Goal: Answer question/provide support: Answer question/provide support

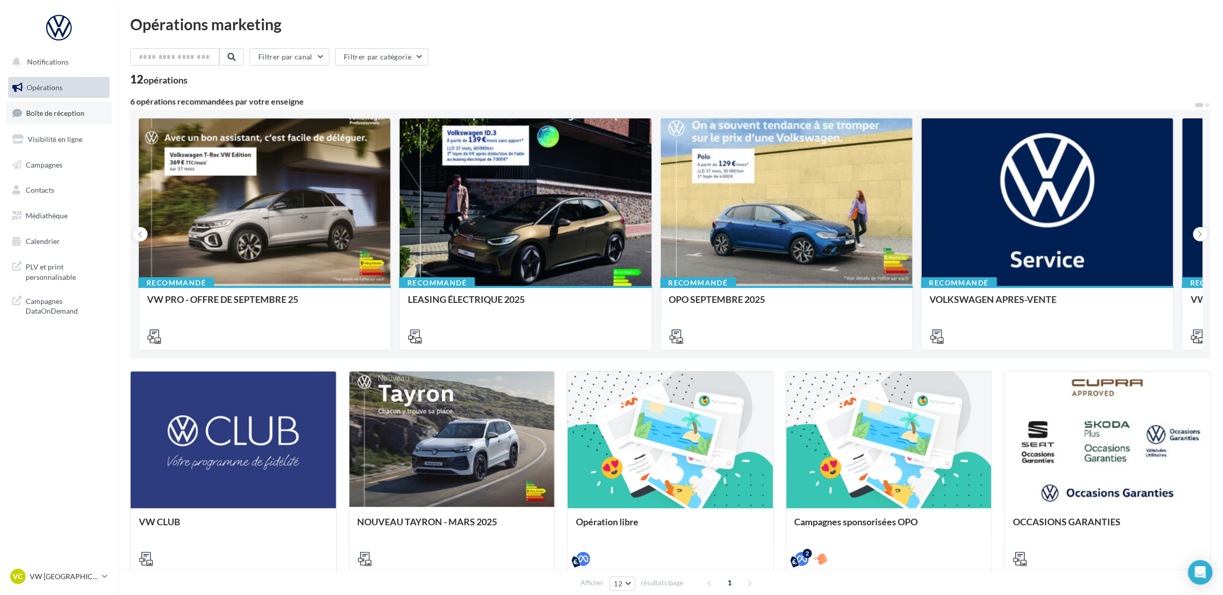
click at [74, 113] on span "Boîte de réception" at bounding box center [55, 113] width 58 height 9
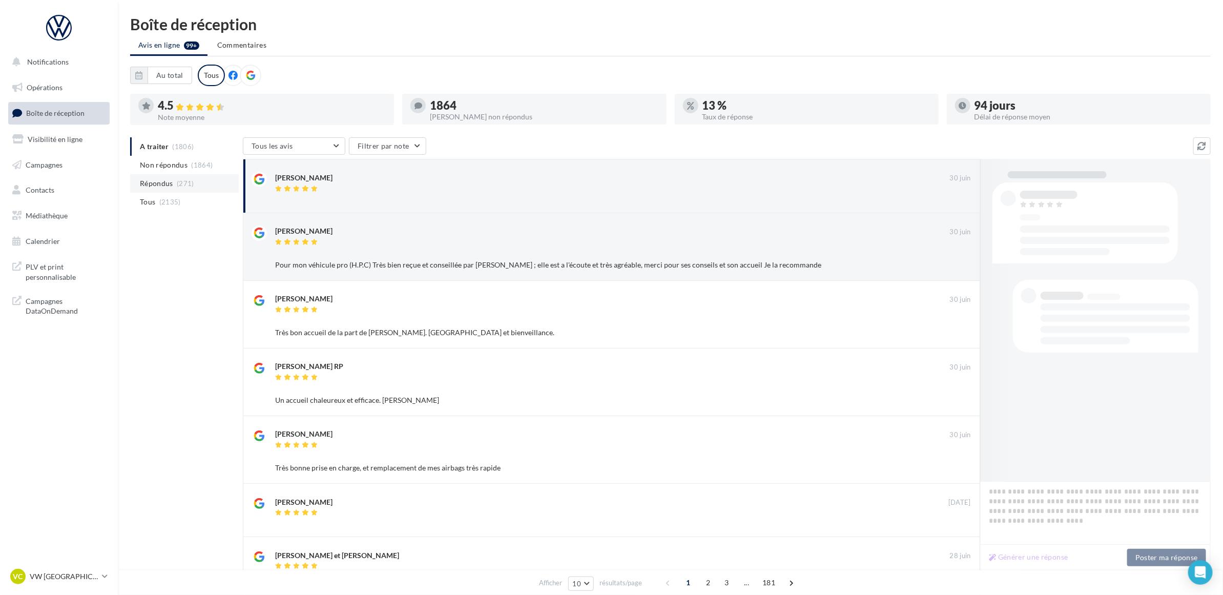
click at [177, 178] on li "Répondus (271)" at bounding box center [184, 183] width 109 height 18
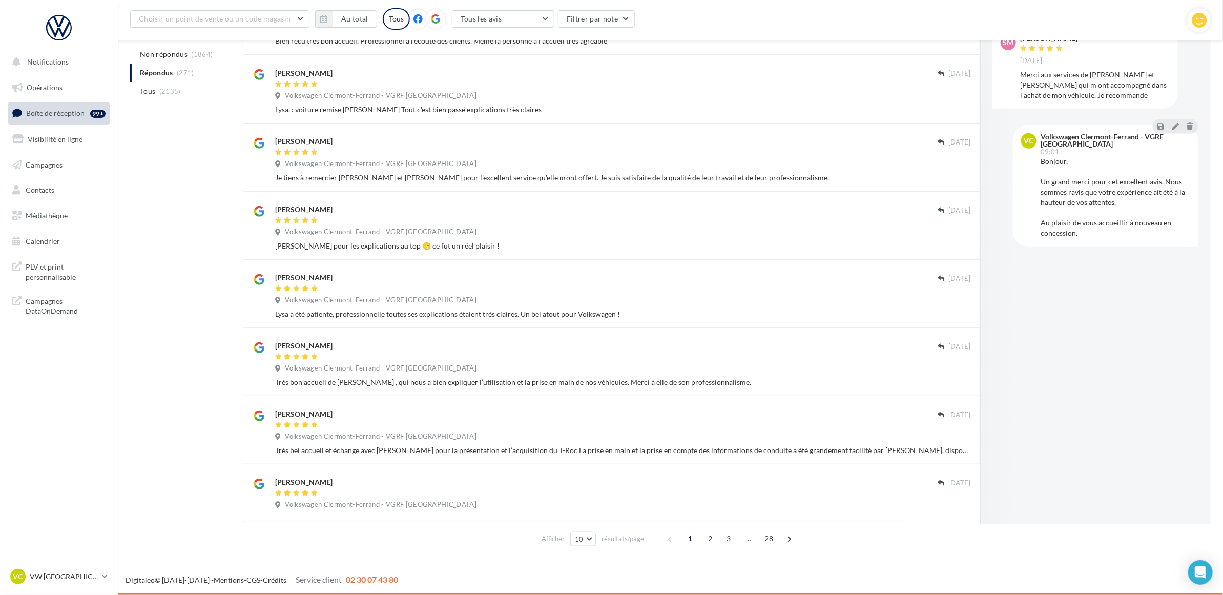
scroll to position [321, 0]
click at [707, 533] on span "2" at bounding box center [710, 538] width 16 height 16
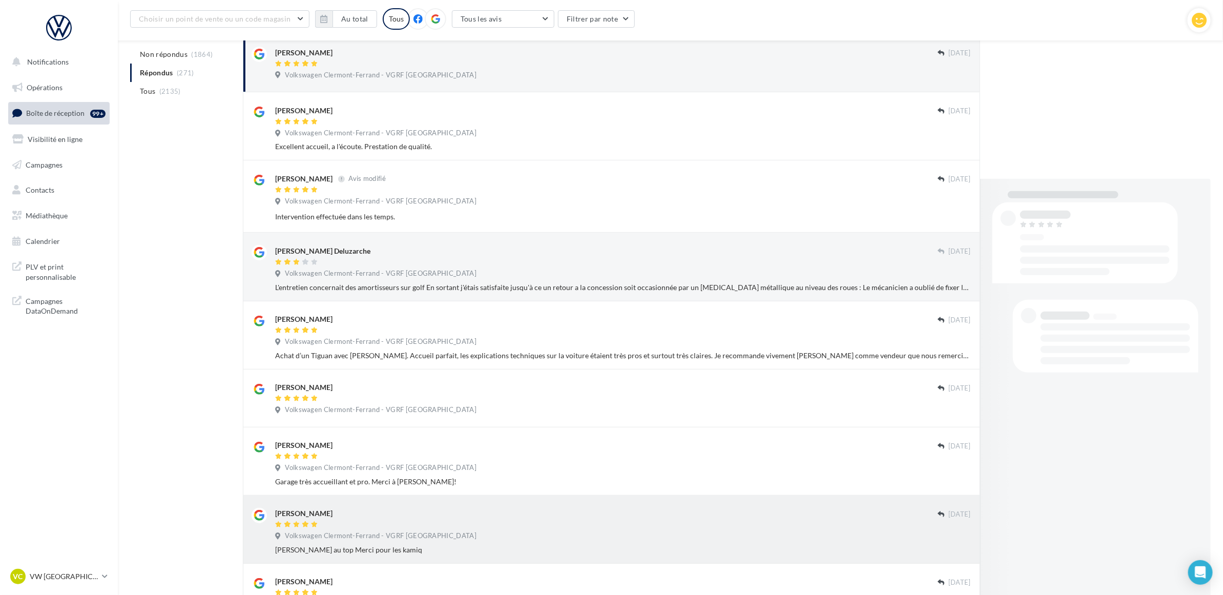
scroll to position [314, 0]
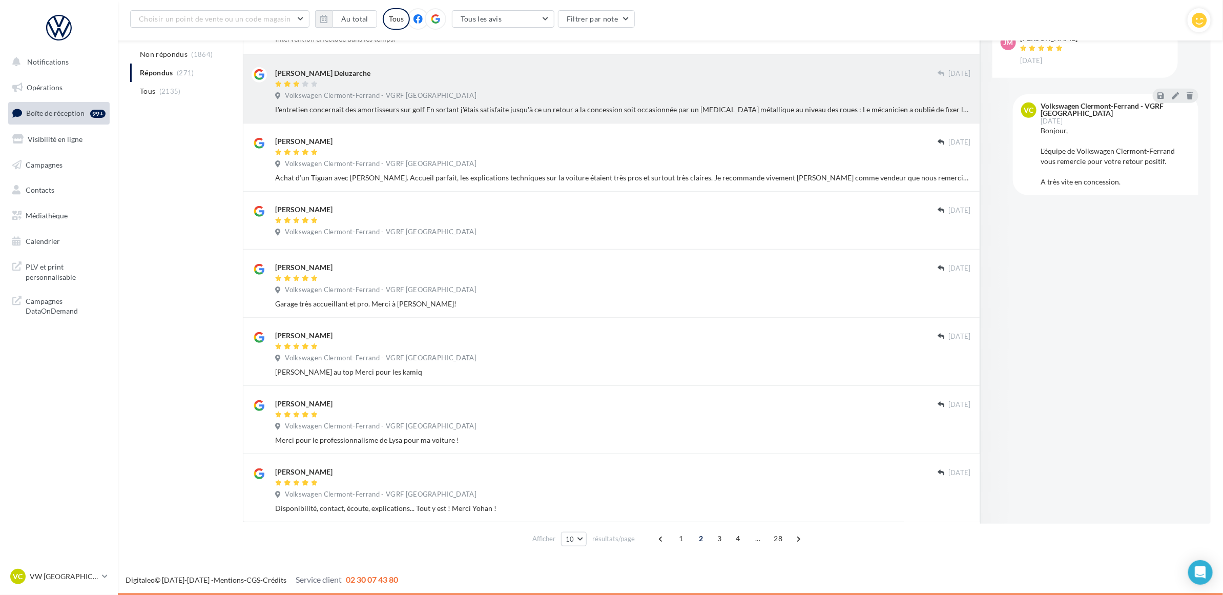
click at [487, 96] on div "Volkswagen Clermont-Ferrand - VGRF [GEOGRAPHIC_DATA]" at bounding box center [623, 96] width 696 height 11
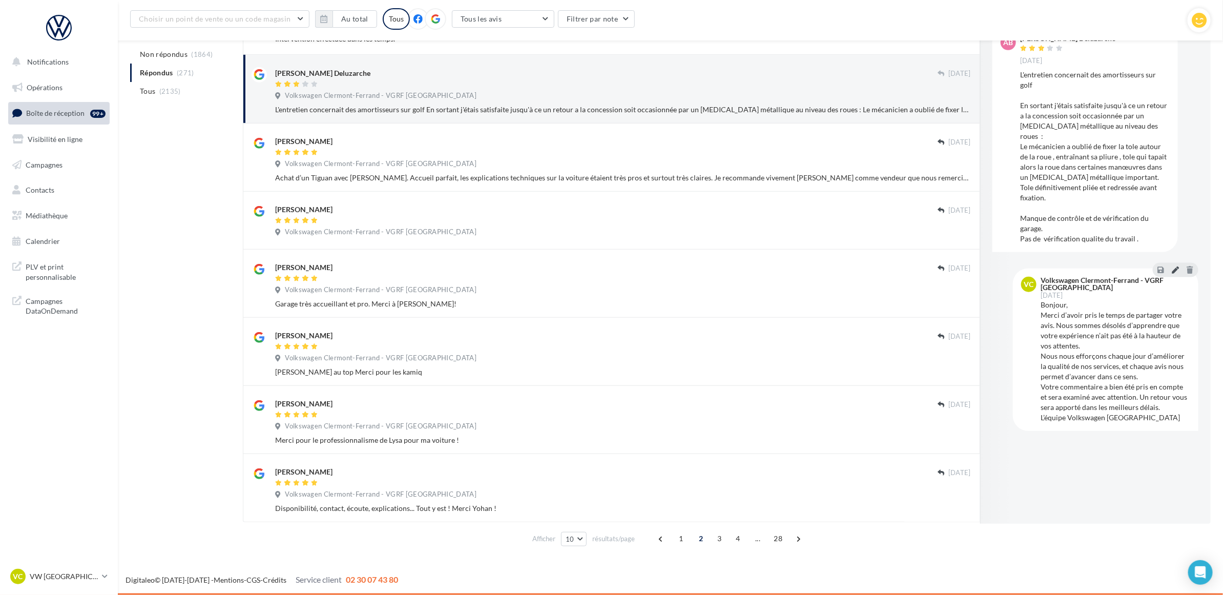
click at [1178, 266] on icon at bounding box center [1174, 269] width 7 height 7
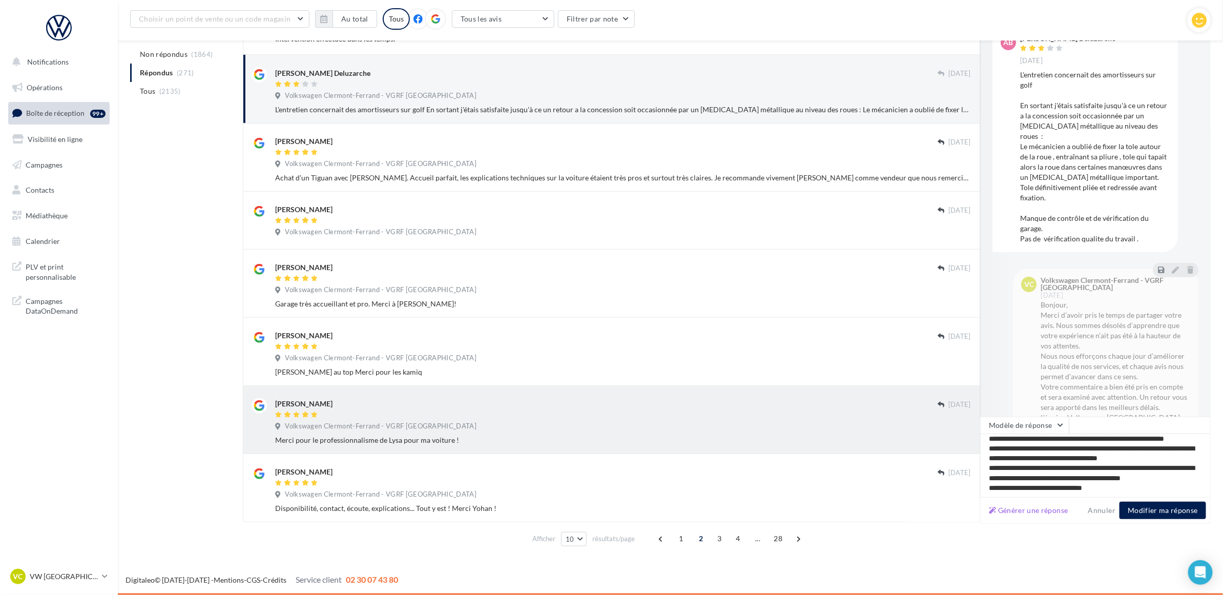
scroll to position [0, 0]
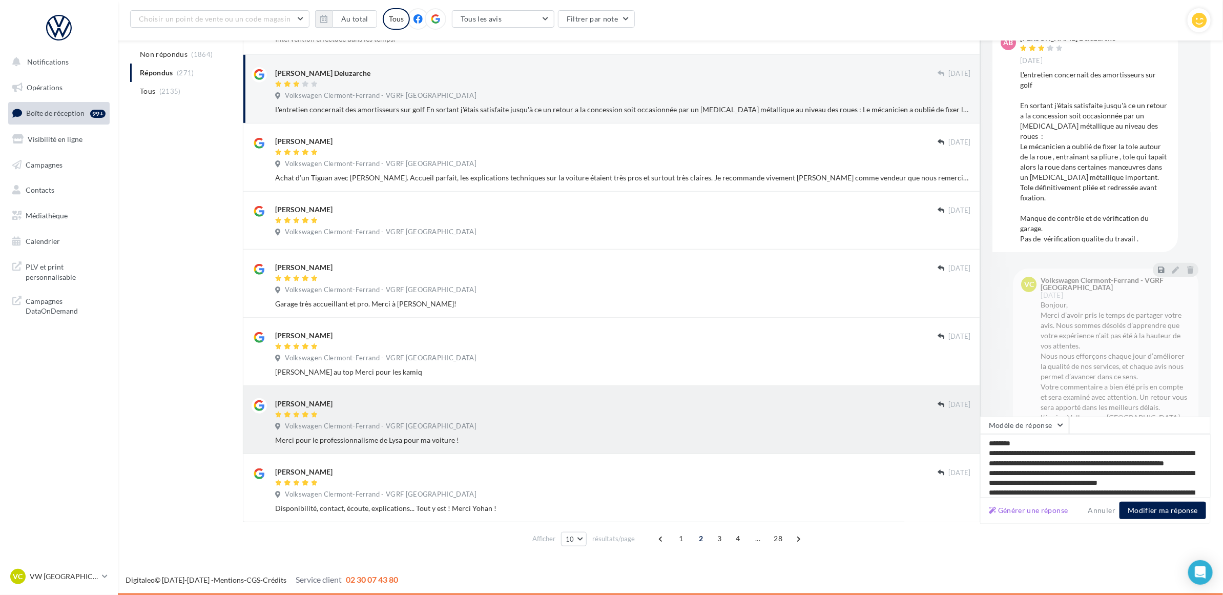
drag, startPoint x: 1115, startPoint y: 486, endPoint x: 915, endPoint y: 411, distance: 213.3
click at [915, 411] on div "[PERSON_NAME] [DATE] Volkswagen Clermont-Ferrand - VGRF Auvergne [PERSON_NAME] …" at bounding box center [727, 188] width 968 height 665
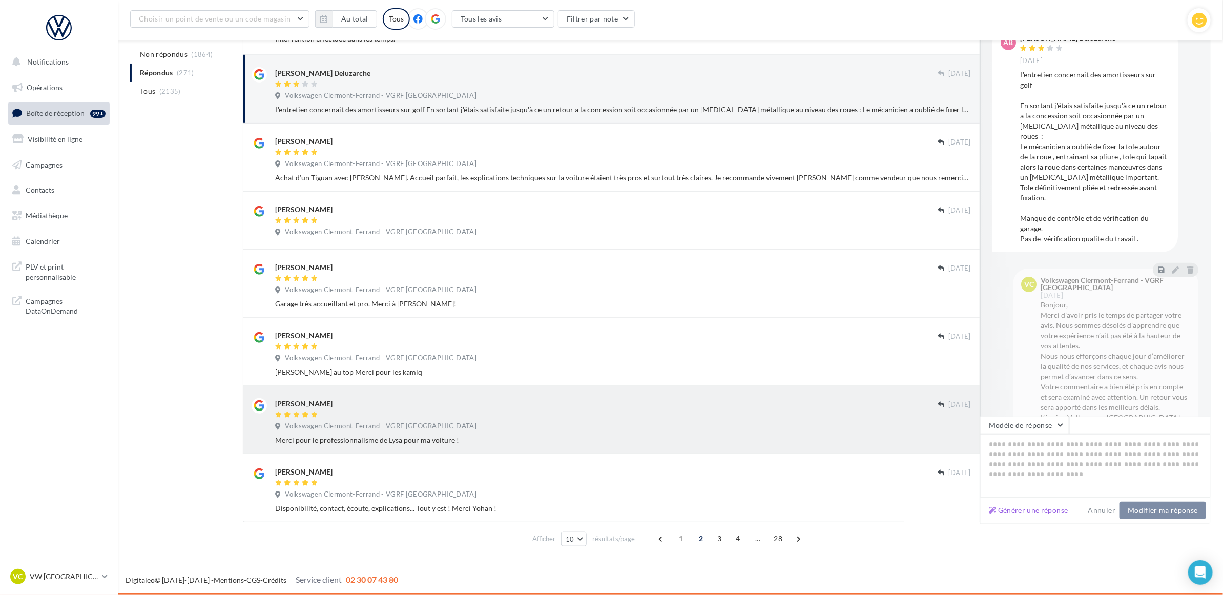
type textarea "**********"
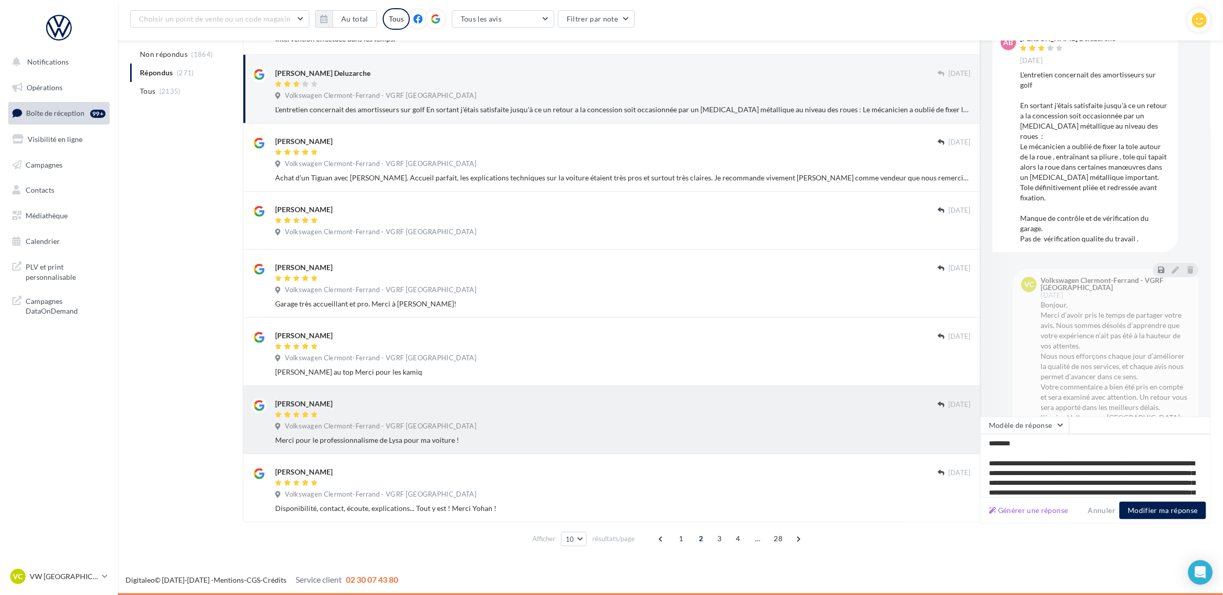
scroll to position [78, 0]
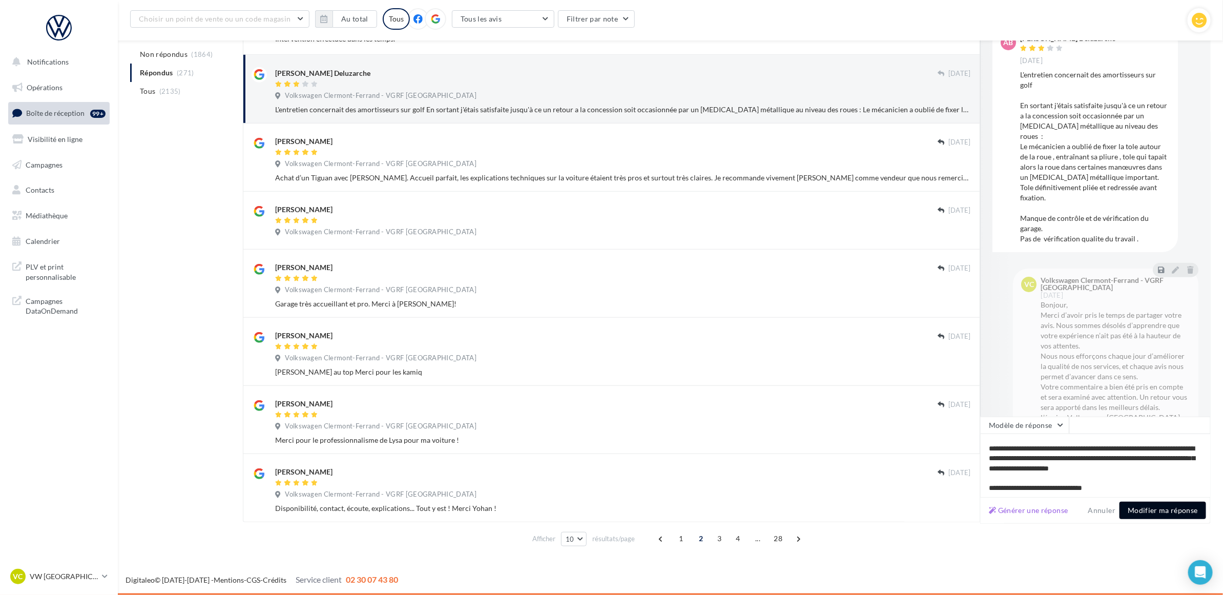
type textarea "**********"
click at [1184, 511] on button "Modifier ma réponse" at bounding box center [1162, 509] width 87 height 17
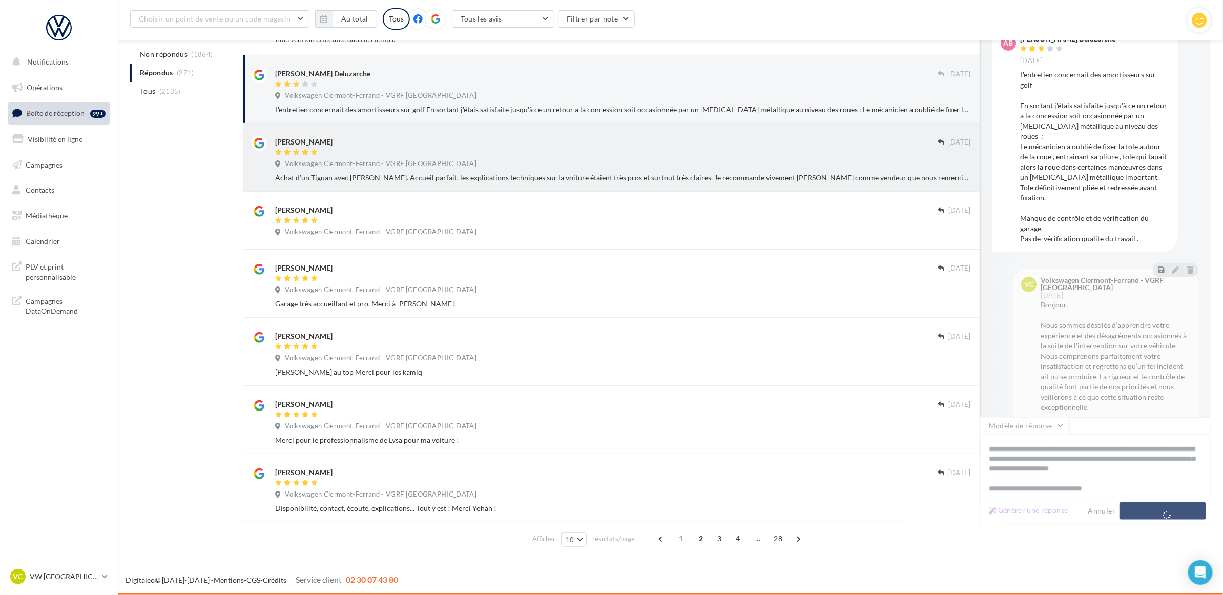
scroll to position [314, 0]
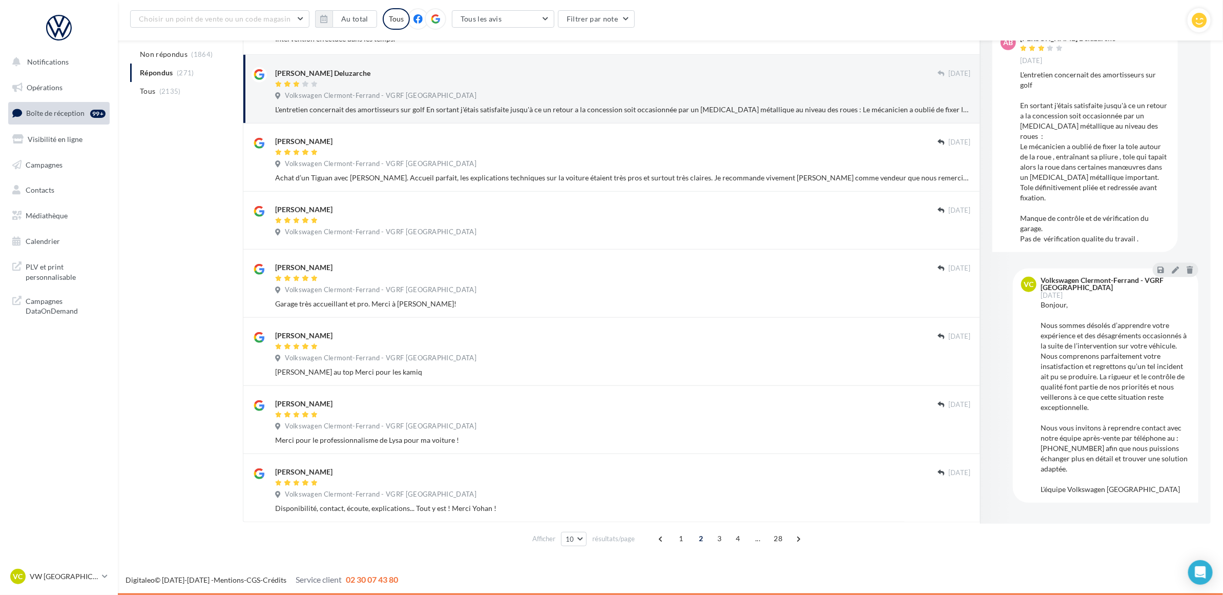
click at [155, 241] on div "A traiter (1806) Non répondus (1864) Répondus (271) Tous (2135) Tous les avis T…" at bounding box center [670, 193] width 1080 height 716
click at [697, 540] on span "2" at bounding box center [700, 538] width 16 height 16
click at [700, 537] on span "2" at bounding box center [700, 538] width 16 height 16
click at [712, 539] on span "3" at bounding box center [719, 538] width 16 height 16
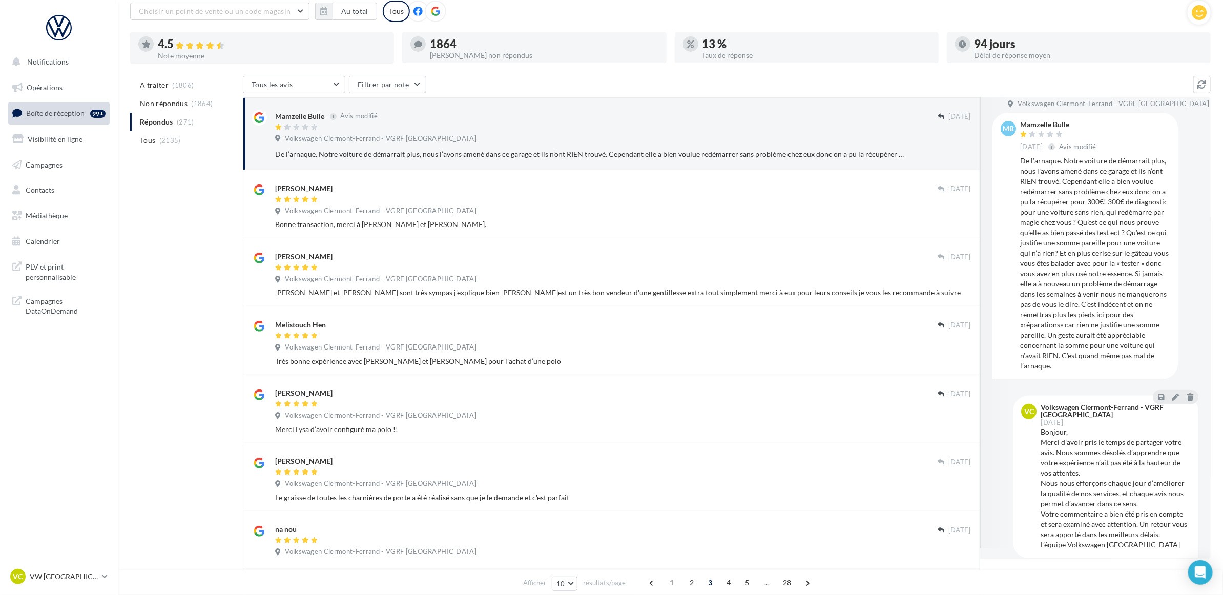
scroll to position [10, 0]
click at [1171, 396] on icon at bounding box center [1174, 396] width 7 height 7
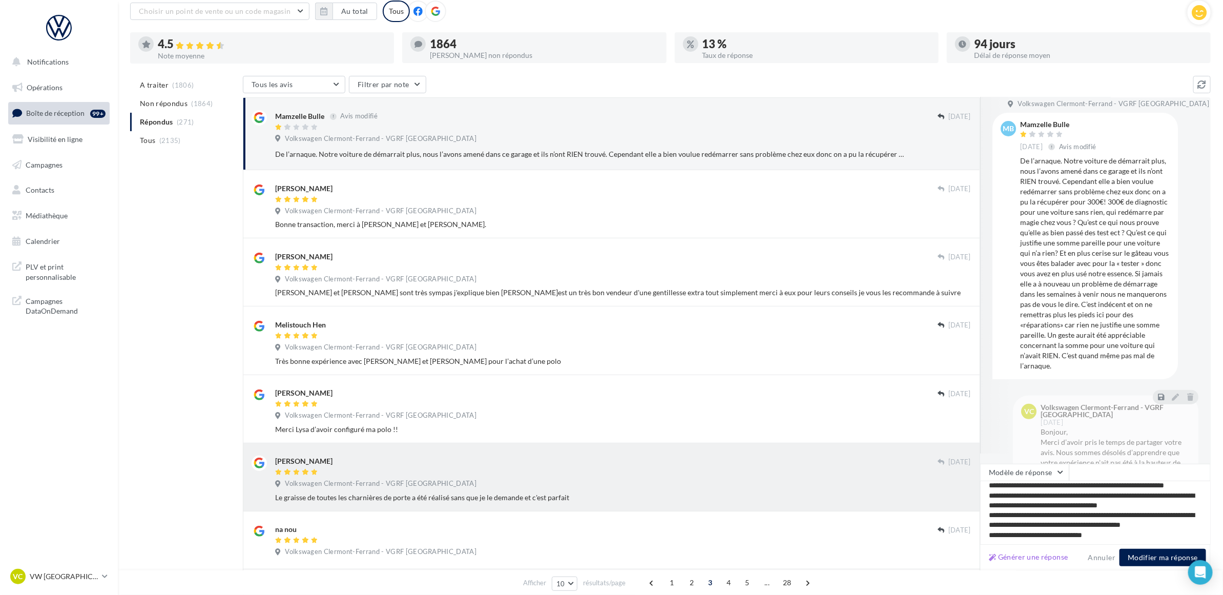
scroll to position [0, 0]
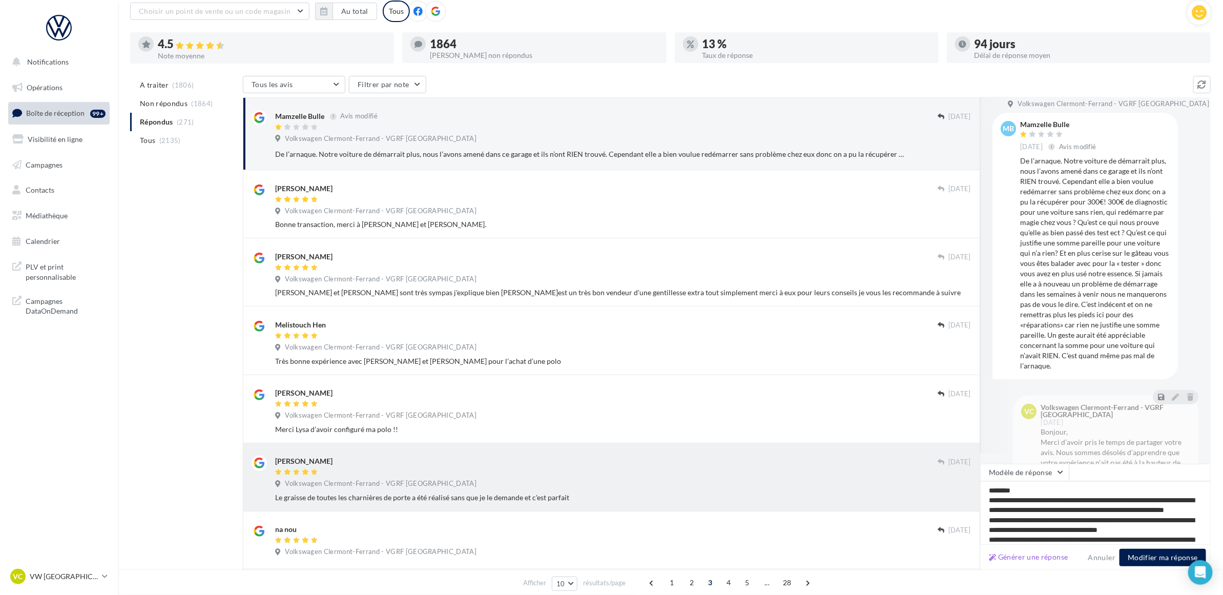
drag, startPoint x: 1132, startPoint y: 533, endPoint x: 939, endPoint y: 471, distance: 202.8
click at [939, 471] on div "Mamzelle Bulle Avis modifié [DATE] Volkswagen [GEOGRAPHIC_DATA] - VGRF Auvergne…" at bounding box center [727, 435] width 968 height 676
type textarea "**********"
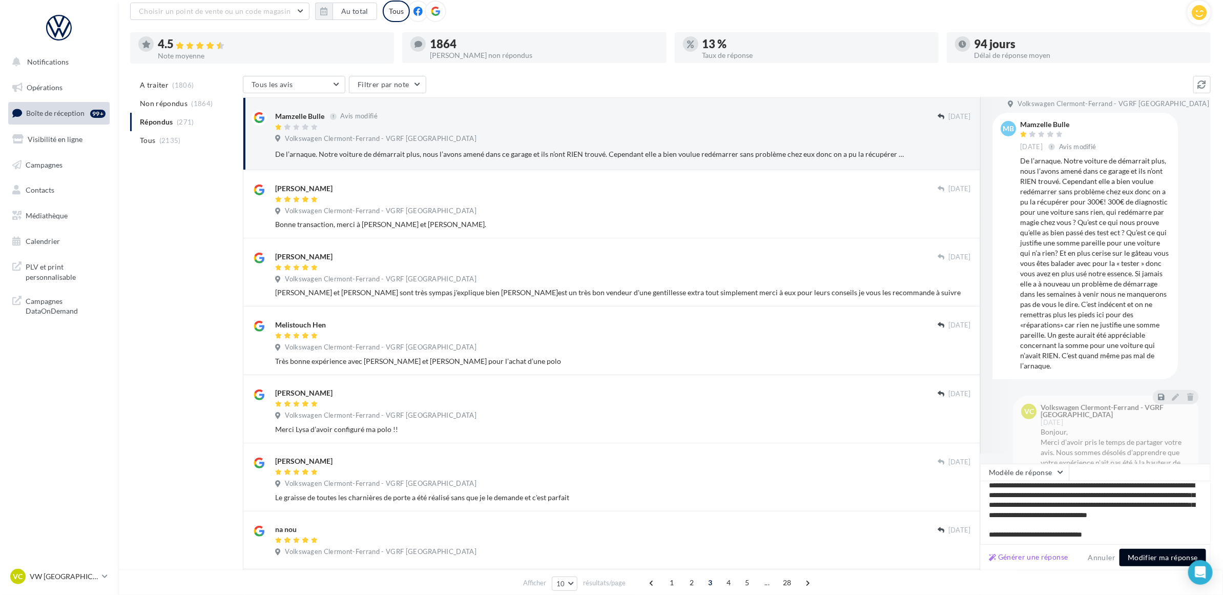
type textarea "**********"
click at [1179, 552] on button "Modifier ma réponse" at bounding box center [1162, 557] width 87 height 17
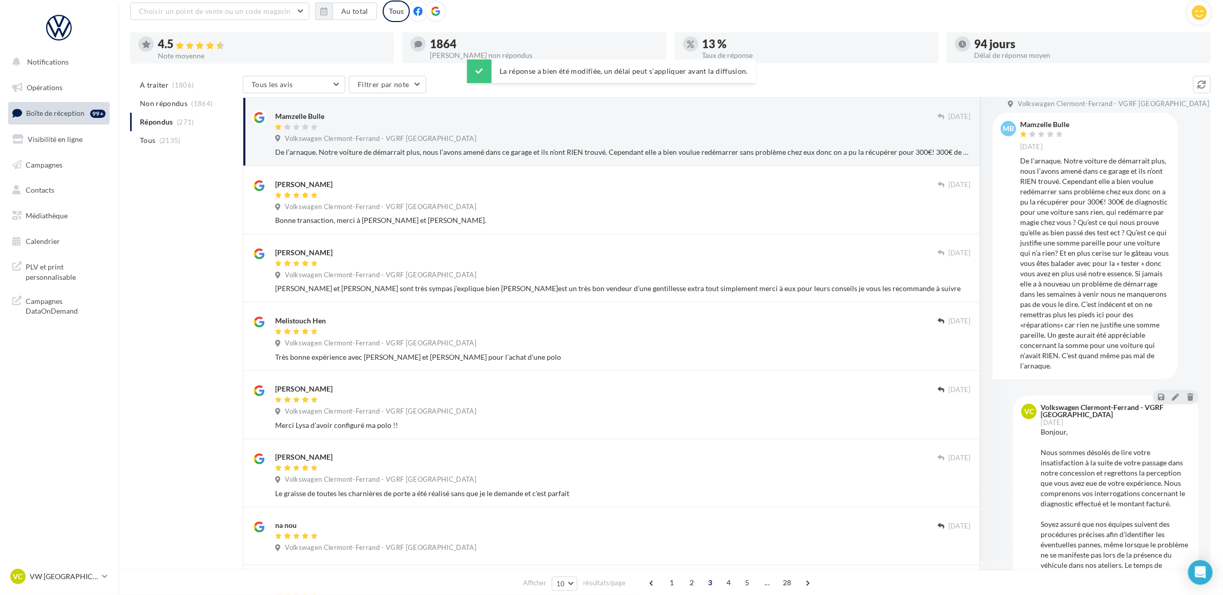
click at [158, 263] on div "A traiter (1806) Non répondus (1864) Répondus (271) Tous (2135) Tous les avis T…" at bounding box center [670, 437] width 1080 height 722
click at [193, 101] on span "(1864)" at bounding box center [203, 103] width 22 height 8
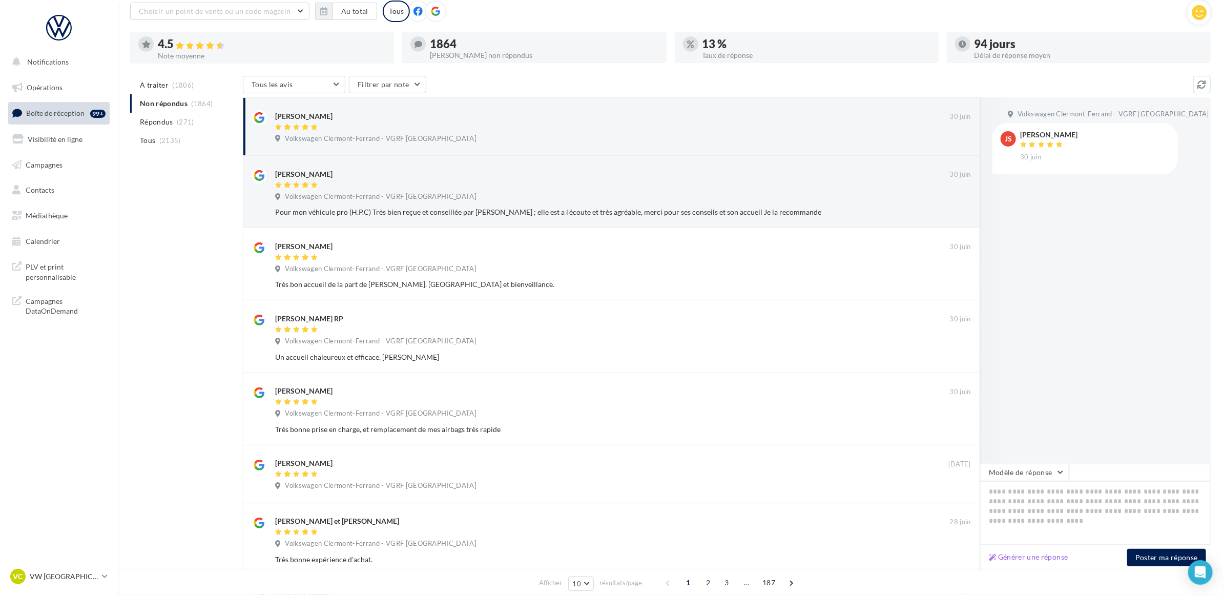
click at [180, 201] on div "A traiter (1806) Non répondus (1864) Répondus (271) Tous (2135) Tous les avis T…" at bounding box center [670, 441] width 1080 height 730
click at [72, 580] on p "VW [GEOGRAPHIC_DATA]" at bounding box center [64, 576] width 68 height 10
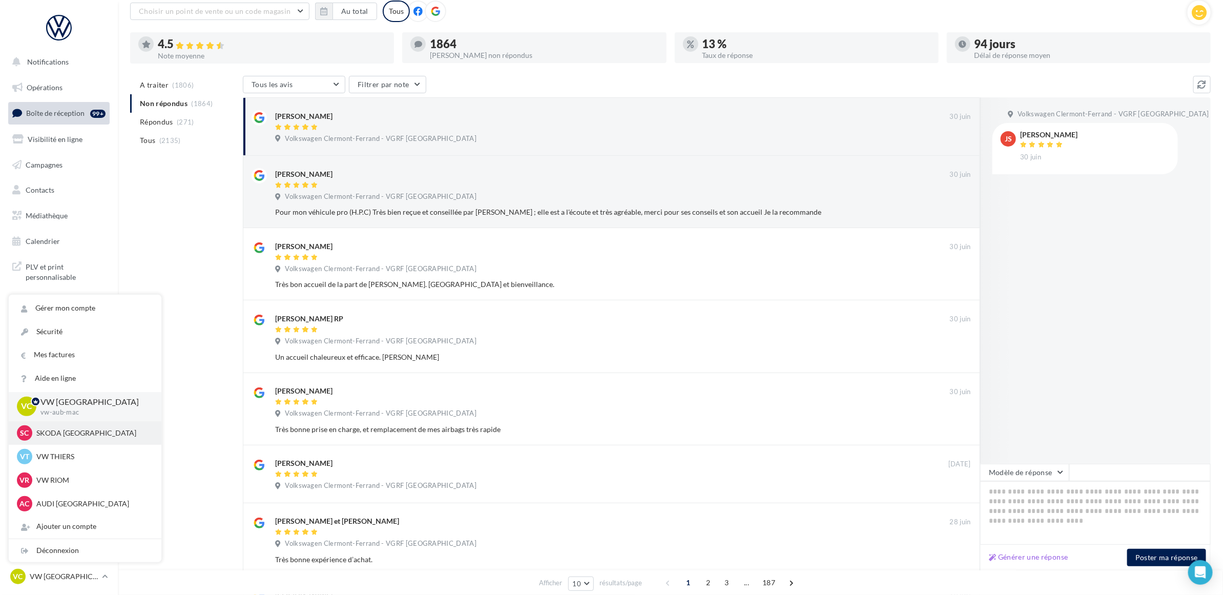
click at [94, 423] on div "SC SKODA [GEOGRAPHIC_DATA] sk-aubi-cha" at bounding box center [85, 433] width 153 height 24
click at [96, 433] on p "SKODA [GEOGRAPHIC_DATA]" at bounding box center [92, 433] width 113 height 10
